Goal: Task Accomplishment & Management: Complete application form

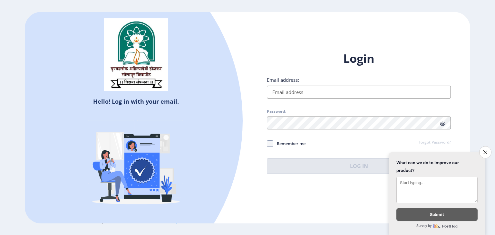
type input "[EMAIL_ADDRESS][DOMAIN_NAME]"
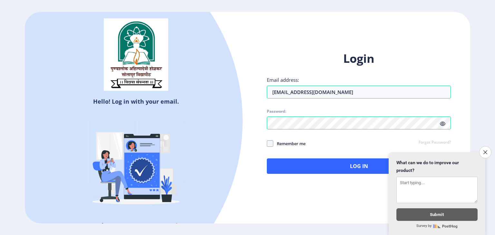
click at [281, 144] on span "Remember me" at bounding box center [289, 144] width 32 height 8
click at [267, 144] on input "Remember me" at bounding box center [267, 143] width 0 height 0
checkbox input "true"
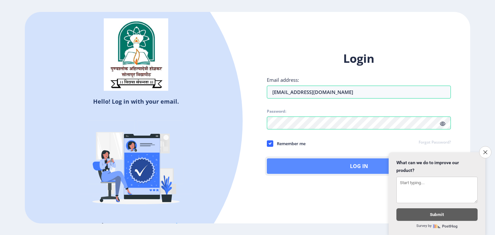
click at [309, 165] on button "Log In" at bounding box center [359, 165] width 184 height 15
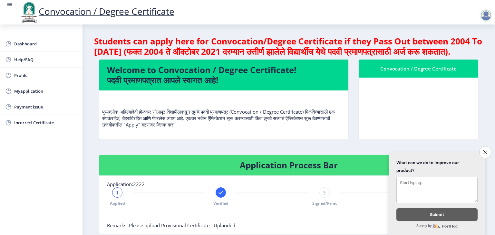
click at [326, 124] on p "पुण्यश्लोक अहिल्यादेवी होळकर सोलापूर विद्यापीठाकडून तुमचे पदवी प्रमाणपत्र (Conv…" at bounding box center [223, 112] width 243 height 32
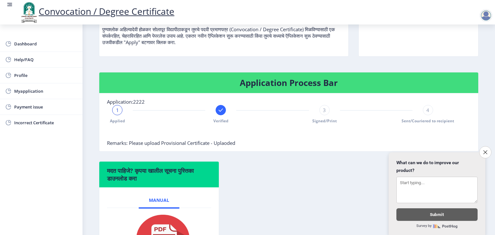
scroll to position [62, 0]
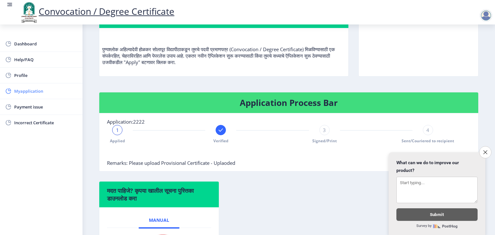
click at [33, 93] on span "Myapplication" at bounding box center [45, 91] width 63 height 8
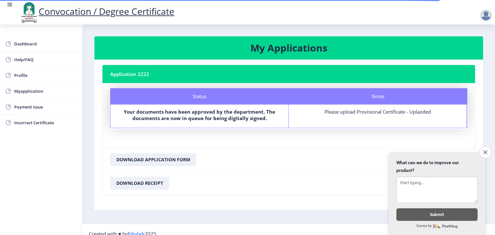
click at [198, 124] on div "Status Your documents have been approved by the department. The documents are n…" at bounding box center [199, 116] width 178 height 23
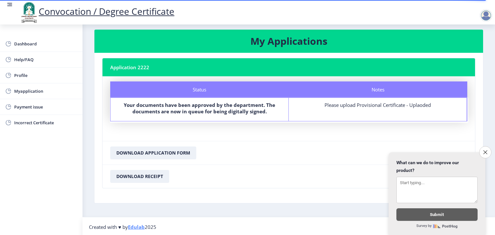
scroll to position [8, 0]
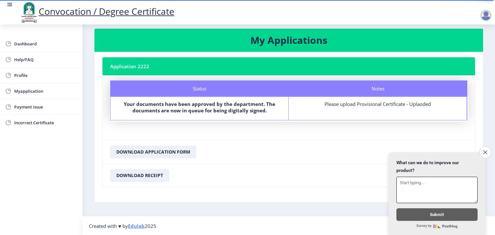
click at [423, 189] on textarea at bounding box center [436, 190] width 81 height 26
